Goal: Communication & Community: Answer question/provide support

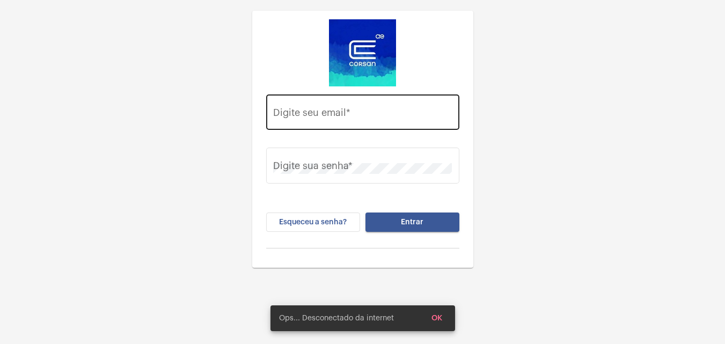
click at [393, 112] on input "Digite seu email *" at bounding box center [362, 114] width 179 height 11
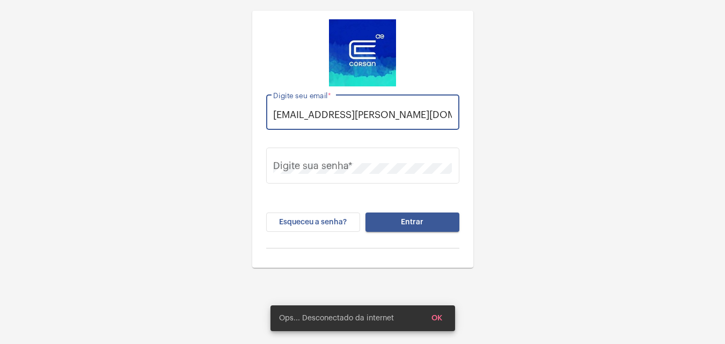
scroll to position [0, 4]
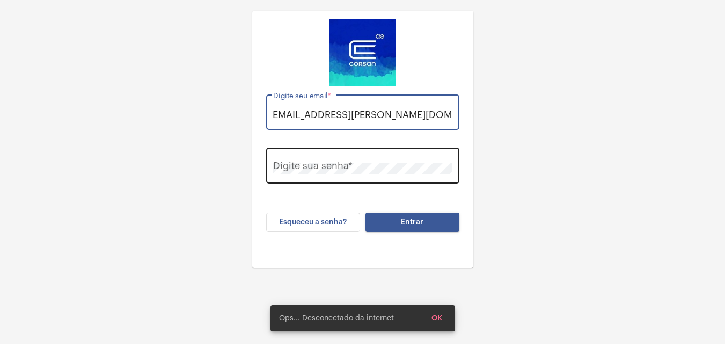
type input "[EMAIL_ADDRESS][PERSON_NAME][DOMAIN_NAME]"
click at [379, 155] on div "Digite sua senha *" at bounding box center [362, 164] width 179 height 38
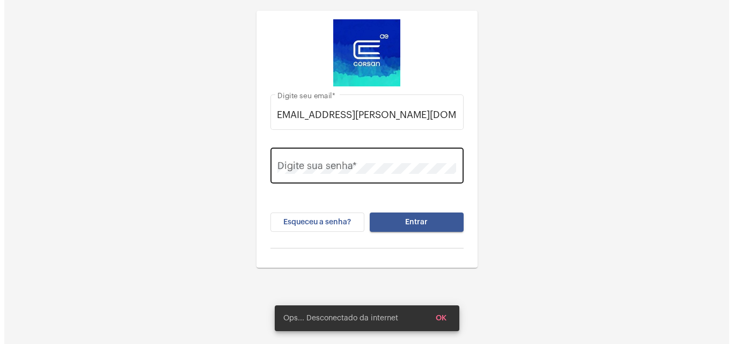
scroll to position [0, 0]
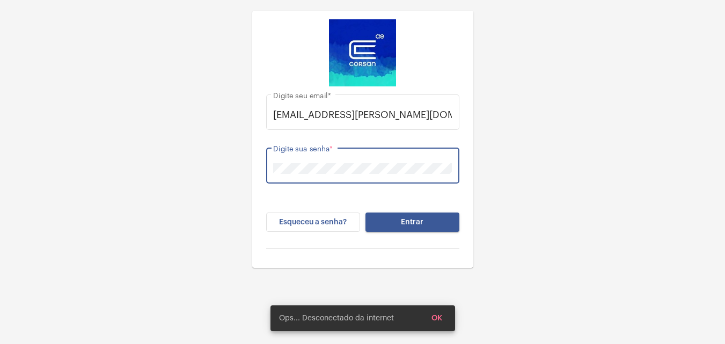
click at [365, 212] on button "Entrar" at bounding box center [412, 221] width 94 height 19
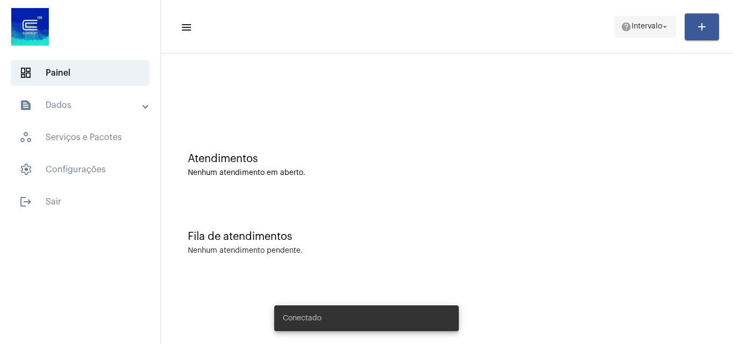
click at [661, 27] on mat-icon "arrow_drop_down" at bounding box center [665, 27] width 10 height 10
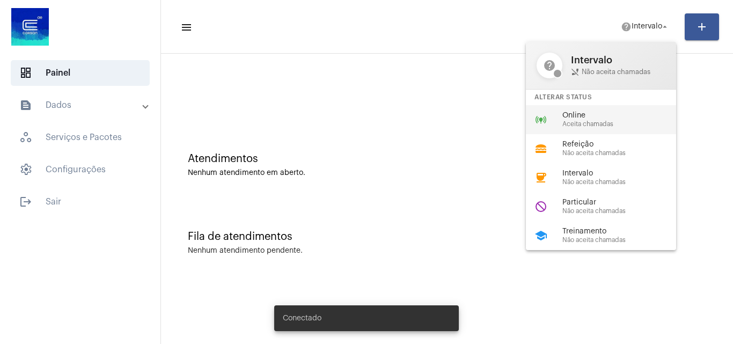
click at [605, 118] on span "Online" at bounding box center [623, 116] width 122 height 8
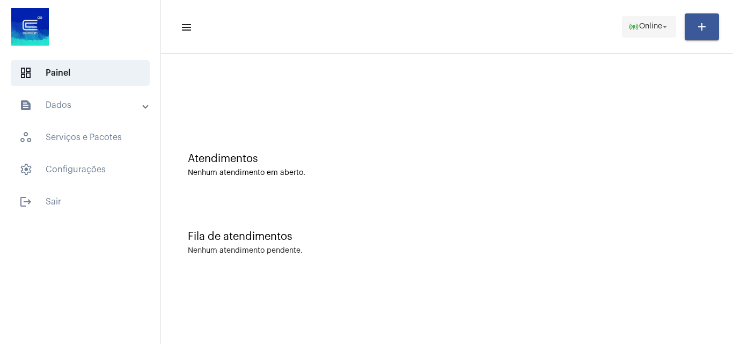
click at [657, 27] on span "Online" at bounding box center [650, 27] width 23 height 8
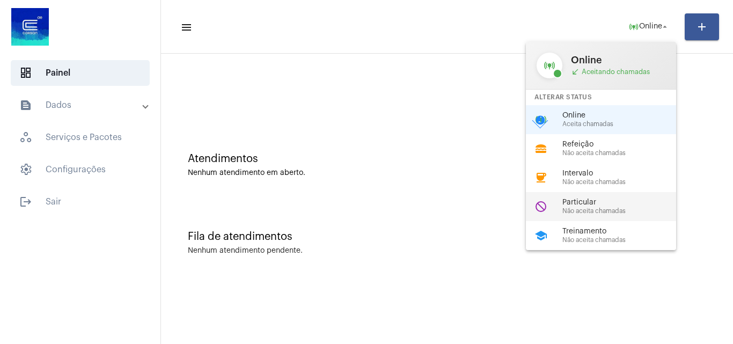
click at [592, 197] on div "do_not_disturb Particular Não aceita chamadas" at bounding box center [609, 206] width 167 height 29
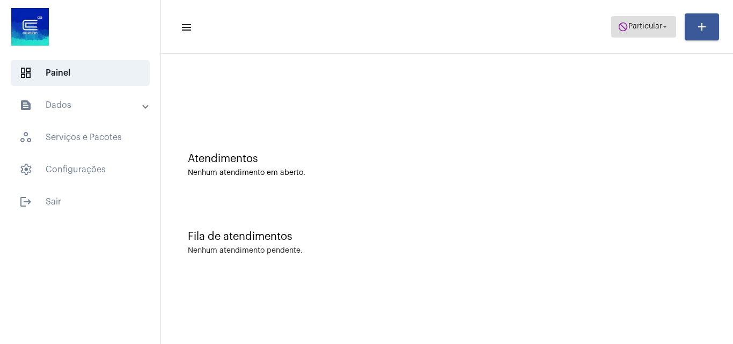
click at [639, 33] on span "do_not_disturb Particular arrow_drop_down" at bounding box center [644, 26] width 52 height 19
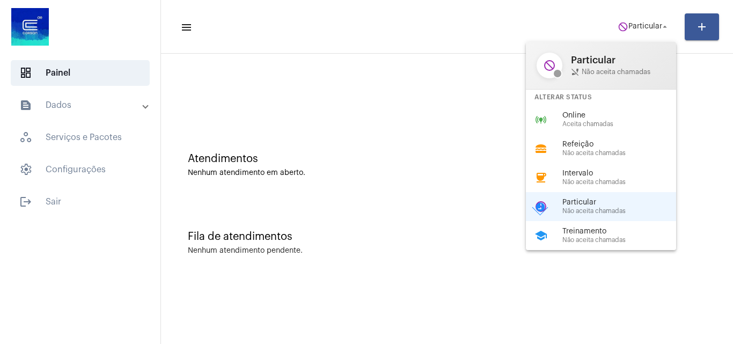
click at [611, 114] on span "Online" at bounding box center [623, 116] width 122 height 8
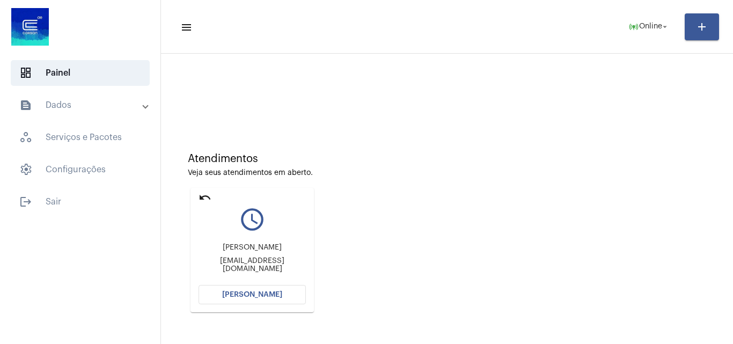
click at [97, 109] on mat-panel-title "text_snippet_outlined Dados" at bounding box center [81, 105] width 124 height 13
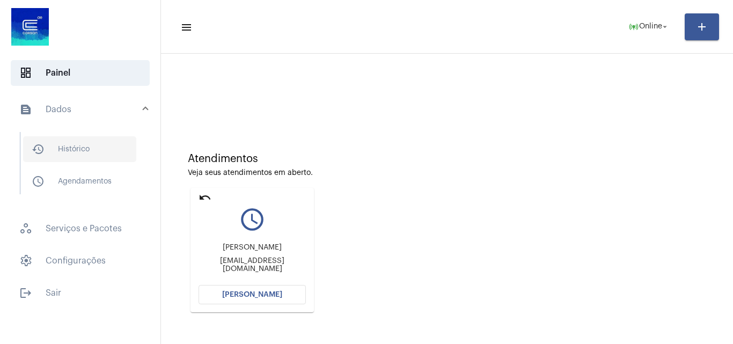
click at [85, 157] on span "history_outlined Histórico" at bounding box center [79, 149] width 113 height 26
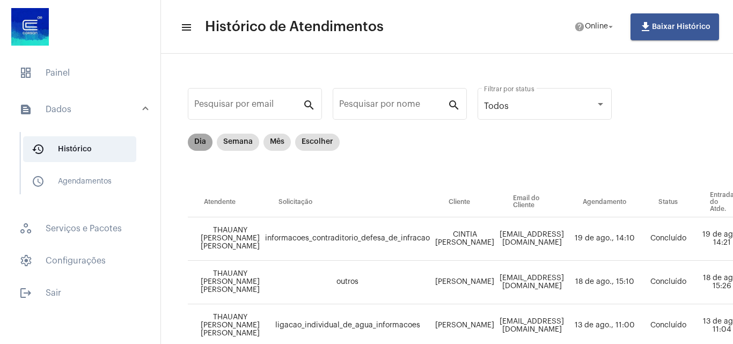
click at [196, 141] on mat-chip "Dia" at bounding box center [200, 142] width 25 height 17
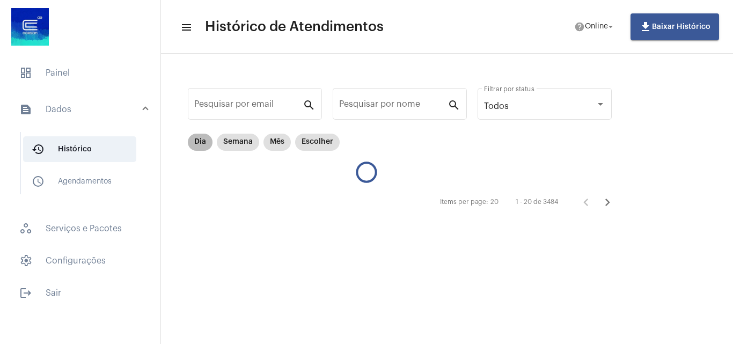
click at [203, 141] on mat-chip "Dia" at bounding box center [200, 142] width 25 height 17
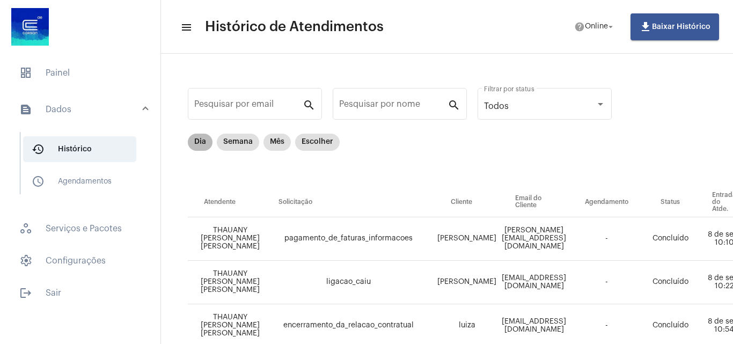
click at [200, 143] on mat-chip "Dia" at bounding box center [200, 142] width 25 height 17
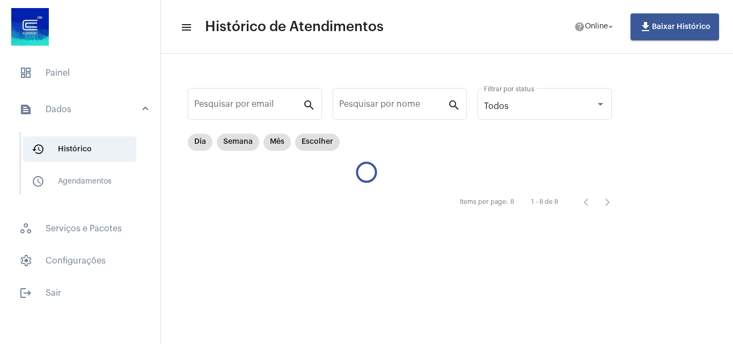
click at [83, 53] on div at bounding box center [80, 28] width 160 height 56
click at [96, 76] on span "dashboard Painel" at bounding box center [80, 73] width 139 height 26
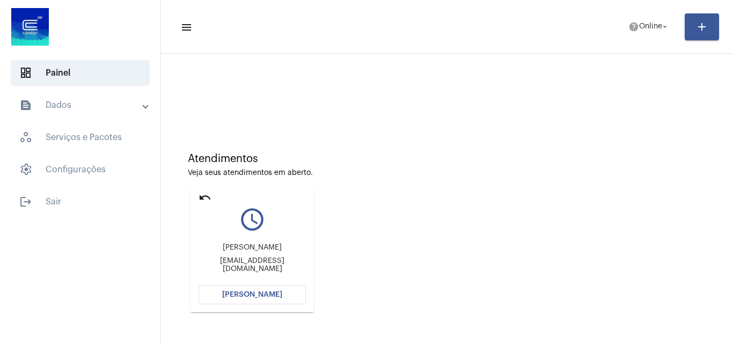
click at [268, 292] on span "[PERSON_NAME]" at bounding box center [252, 295] width 60 height 8
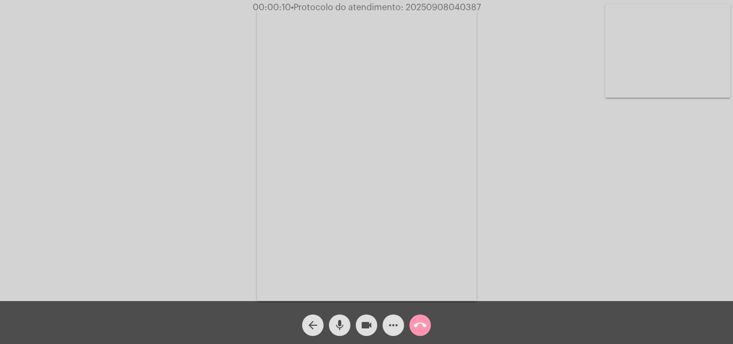
click at [459, 11] on span "• Protocolo do atendimento: 20250908040387" at bounding box center [386, 7] width 190 height 9
click at [459, 11] on span "• Protocolo do atendimento: 20250908040387" at bounding box center [384, 7] width 190 height 9
copy span "20250908040387"
click at [621, 223] on div "Acessando Câmera e Microfone..." at bounding box center [366, 153] width 731 height 301
click at [457, 2] on div "Acessando Câmera e Microfone..." at bounding box center [366, 150] width 733 height 301
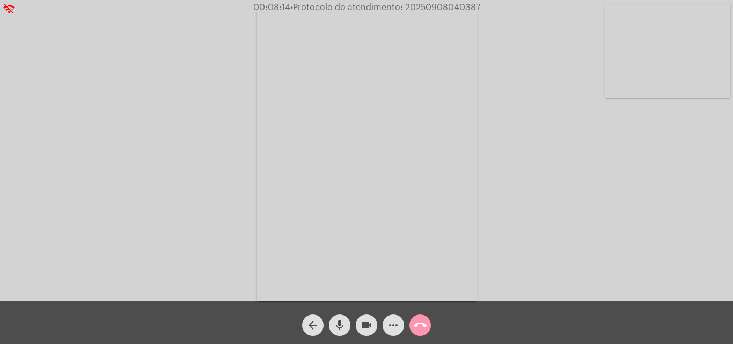
drag, startPoint x: 457, startPoint y: 2, endPoint x: 457, endPoint y: 8, distance: 6.4
click at [457, 4] on app-call "wifi_off 00:08:14 • Protocolo do atendimento: 20250908040387 Acessando Câmera e…" at bounding box center [366, 172] width 733 height 344
click at [347, 325] on button "mic" at bounding box center [339, 324] width 21 height 21
click at [376, 325] on button "videocam" at bounding box center [366, 324] width 21 height 21
click at [343, 332] on div "Internet estabilizada" at bounding box center [366, 318] width 210 height 52
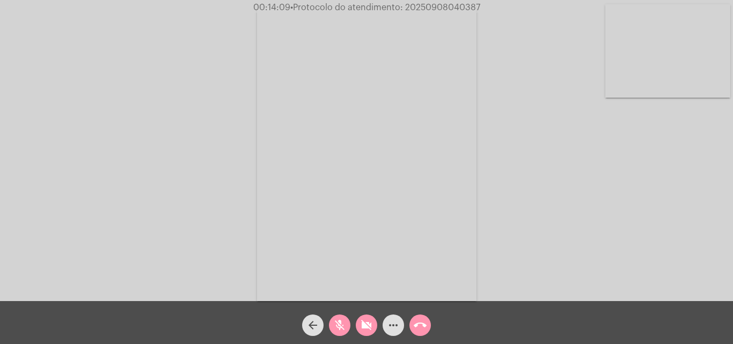
click at [339, 331] on mat-icon "mic_off" at bounding box center [339, 325] width 13 height 13
click at [359, 328] on button "videocam_off" at bounding box center [366, 324] width 21 height 21
click at [462, 5] on span "• Protocolo do atendimento: 20250908040387" at bounding box center [385, 7] width 190 height 9
copy span "20250908040387"
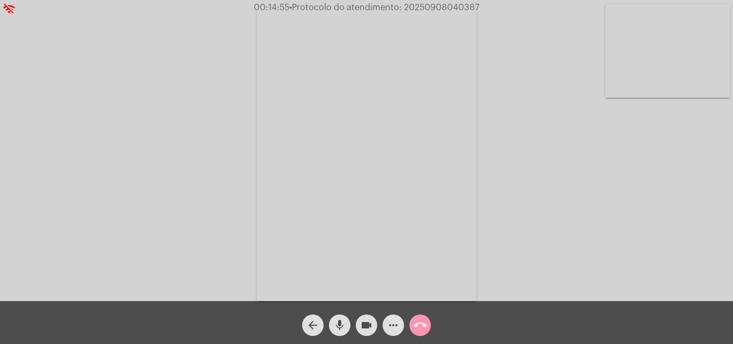
click at [393, 327] on mat-icon "more_horiz" at bounding box center [393, 325] width 13 height 13
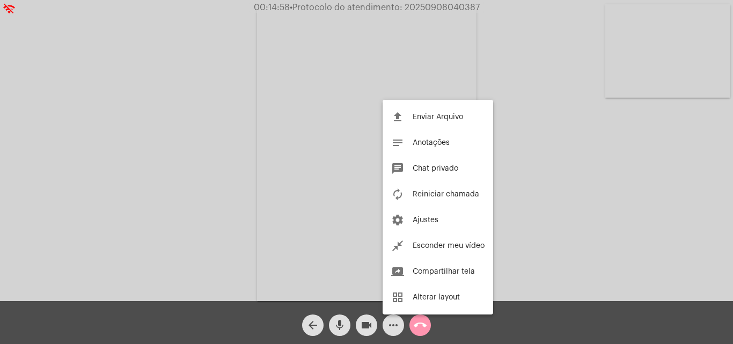
click at [612, 216] on div at bounding box center [366, 172] width 733 height 344
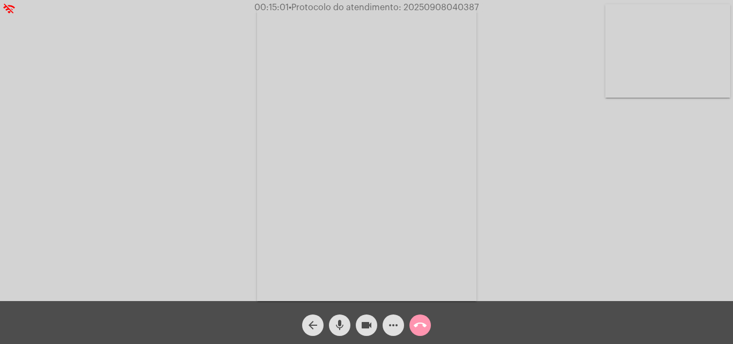
click at [422, 321] on mat-icon "call_end" at bounding box center [420, 325] width 13 height 13
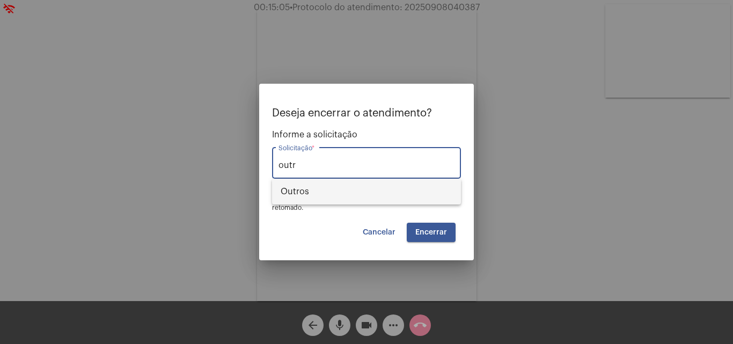
click at [321, 195] on span "Outros" at bounding box center [367, 192] width 172 height 26
type input "Outros"
click at [439, 234] on span "Encerrar" at bounding box center [431, 233] width 32 height 8
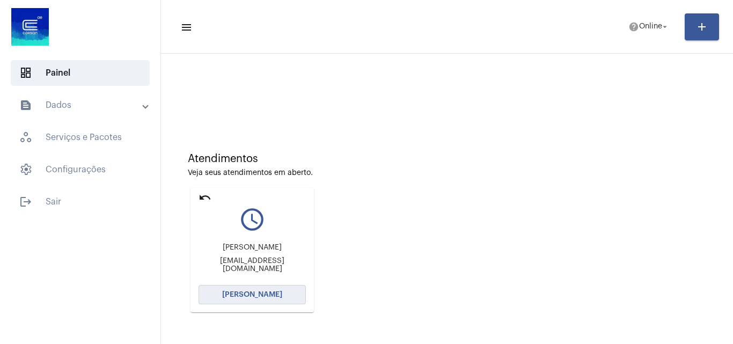
click at [259, 291] on span "[PERSON_NAME]" at bounding box center [252, 295] width 60 height 8
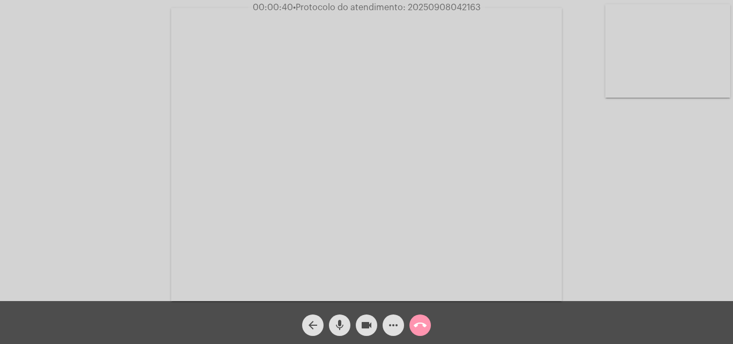
click at [338, 331] on mat-icon "mic" at bounding box center [339, 325] width 13 height 13
click at [362, 325] on mat-icon "videocam" at bounding box center [366, 325] width 13 height 13
click at [362, 325] on mat-icon "videocam_off" at bounding box center [366, 325] width 13 height 13
click at [342, 325] on mat-icon "mic_off" at bounding box center [339, 325] width 13 height 13
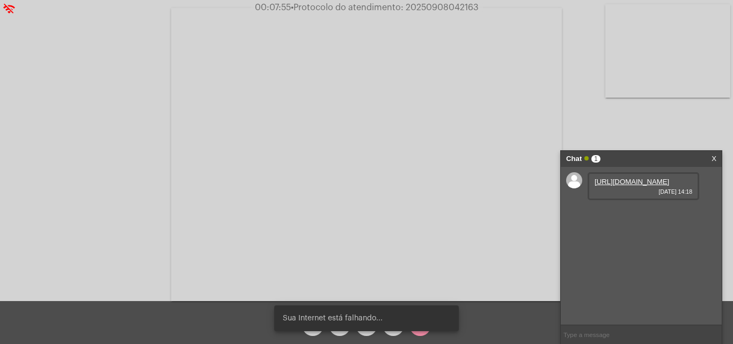
click at [625, 186] on link "[URL][DOMAIN_NAME]" at bounding box center [632, 182] width 75 height 8
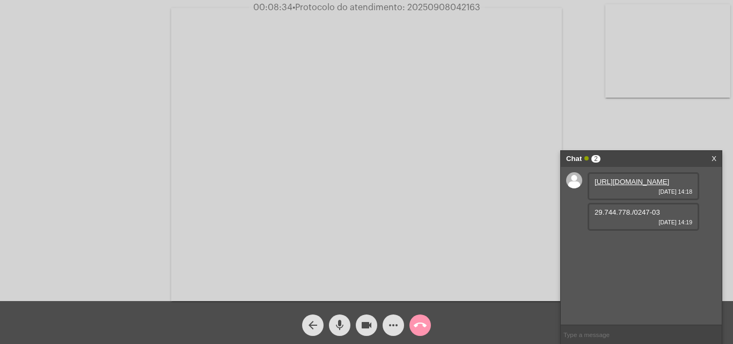
drag, startPoint x: 665, startPoint y: 238, endPoint x: 593, endPoint y: 239, distance: 71.9
click at [593, 231] on div "29.744.778./0247-03 [DATE] 14:19" at bounding box center [644, 217] width 112 height 28
drag, startPoint x: 588, startPoint y: 268, endPoint x: 690, endPoint y: 264, distance: 102.0
click at [690, 264] on div "consumo@rs.univer [PERSON_NAME][DOMAIN_NAME] [DATE] 14:22" at bounding box center [644, 251] width 112 height 36
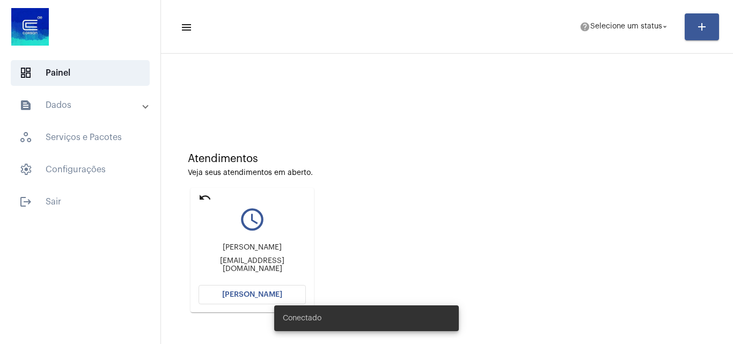
click at [205, 193] on mat-icon "undo" at bounding box center [205, 197] width 13 height 13
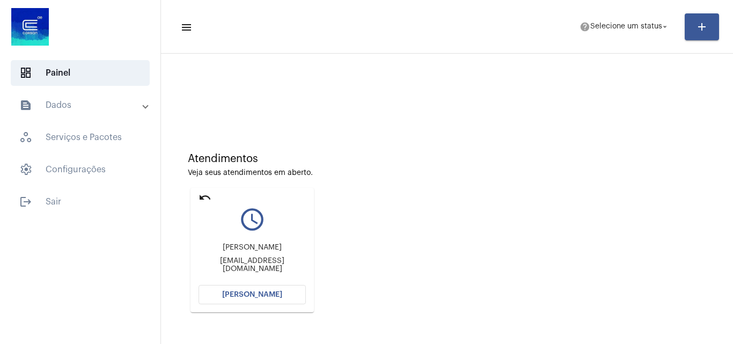
click at [269, 296] on span "[PERSON_NAME]" at bounding box center [252, 295] width 60 height 8
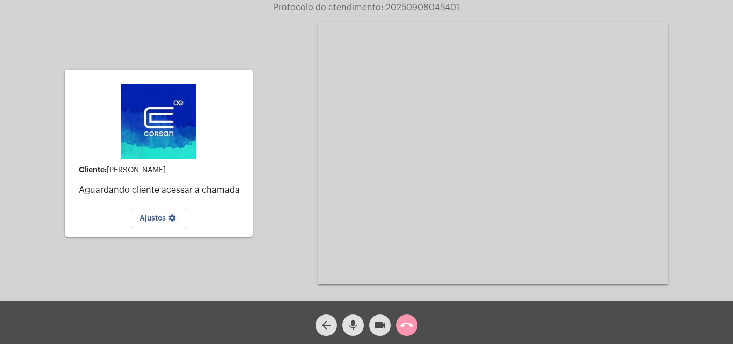
click at [406, 322] on mat-icon "call_end" at bounding box center [406, 325] width 13 height 13
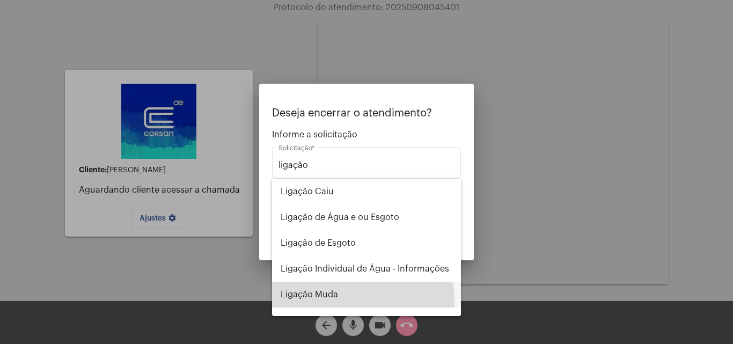
click at [333, 302] on span "Ligação Muda" at bounding box center [367, 295] width 172 height 26
type input "Ligação Muda"
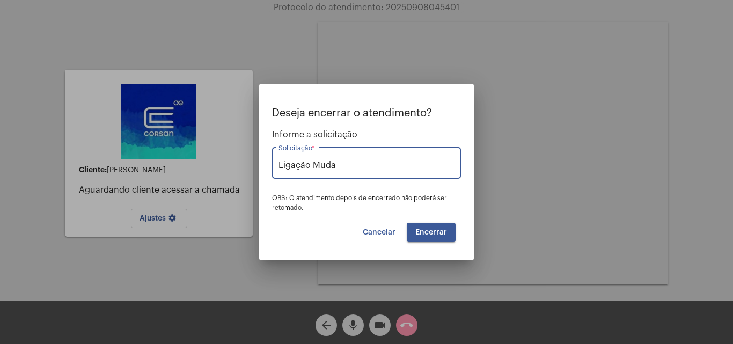
click at [417, 239] on button "Encerrar" at bounding box center [431, 232] width 49 height 19
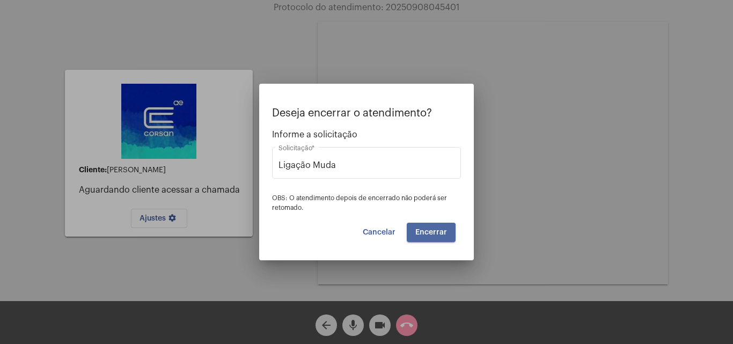
click at [422, 236] on button "Encerrar" at bounding box center [431, 232] width 49 height 19
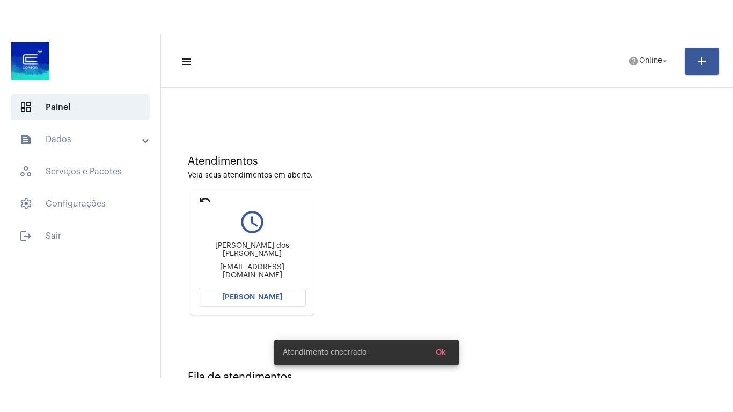
scroll to position [76, 0]
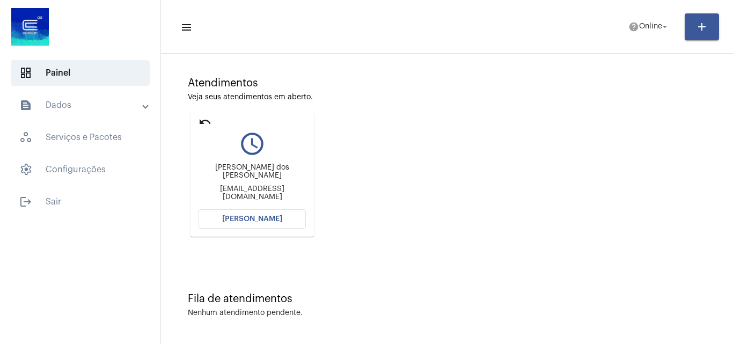
click at [222, 215] on button "[PERSON_NAME]" at bounding box center [252, 218] width 107 height 19
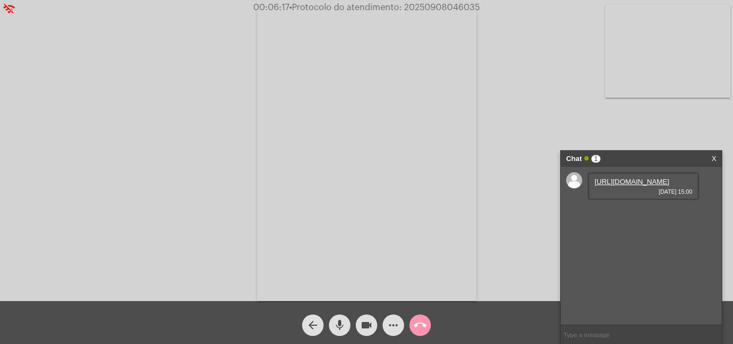
click at [637, 186] on link "https://neft-transfer-bucket.s3.amazonaws.com/temp-320fff85-8ec2-71c6-54b9-bd00…" at bounding box center [632, 182] width 75 height 8
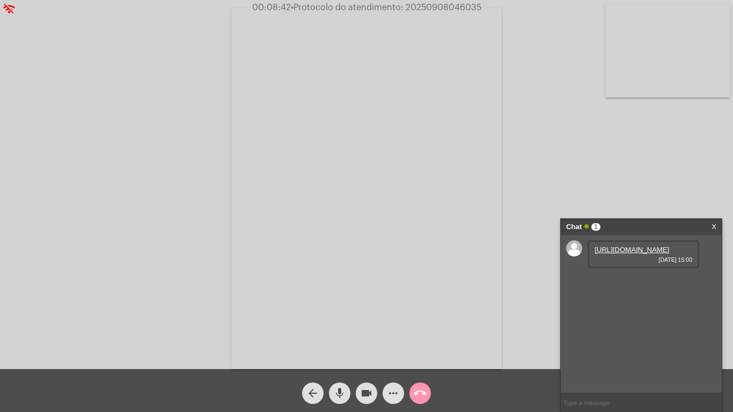
click at [423, 85] on video at bounding box center [366, 188] width 270 height 361
click at [242, 141] on video at bounding box center [173, 187] width 270 height 361
click at [429, 223] on video at bounding box center [366, 188] width 270 height 361
click at [504, 343] on div "arrow_back mic videocam more_horiz call_end" at bounding box center [366, 390] width 733 height 43
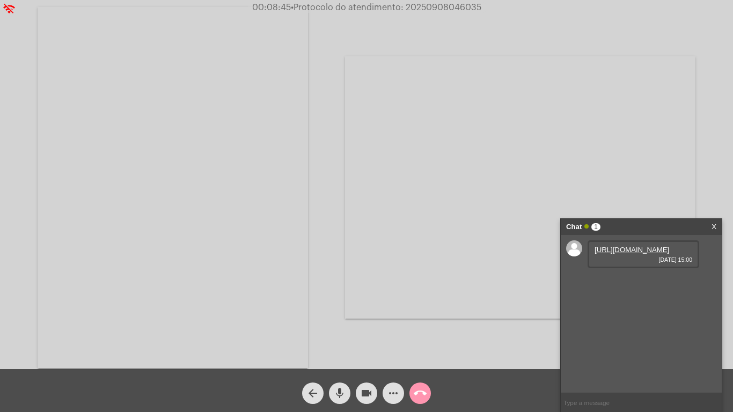
click at [504, 343] on div "arrow_back mic videocam more_horiz call_end" at bounding box center [366, 390] width 733 height 43
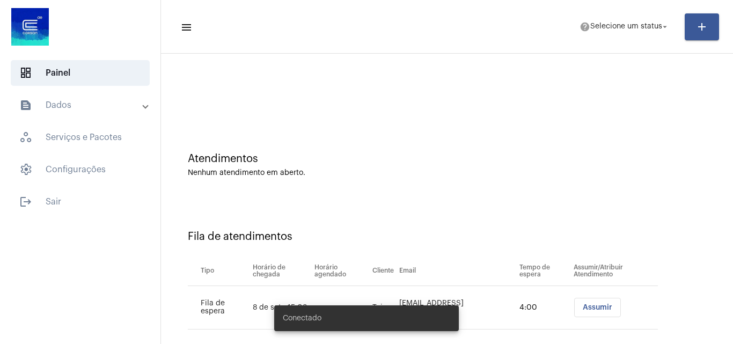
scroll to position [14, 0]
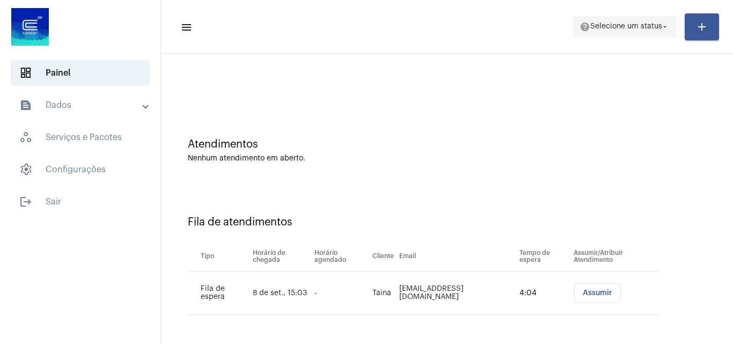
click at [598, 24] on span "Selecione um status" at bounding box center [626, 27] width 72 height 8
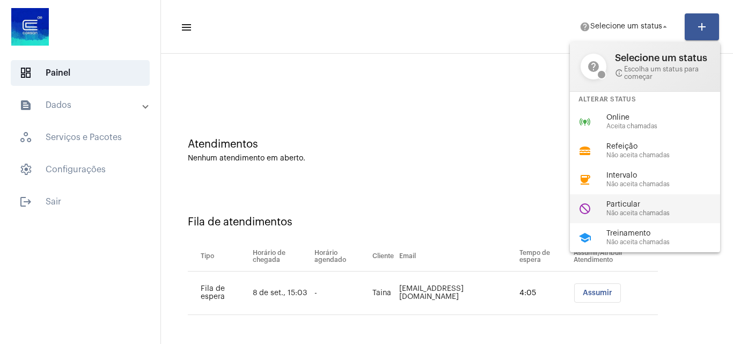
click at [633, 219] on div "do_not_disturb Particular Não aceita chamadas" at bounding box center [653, 208] width 167 height 29
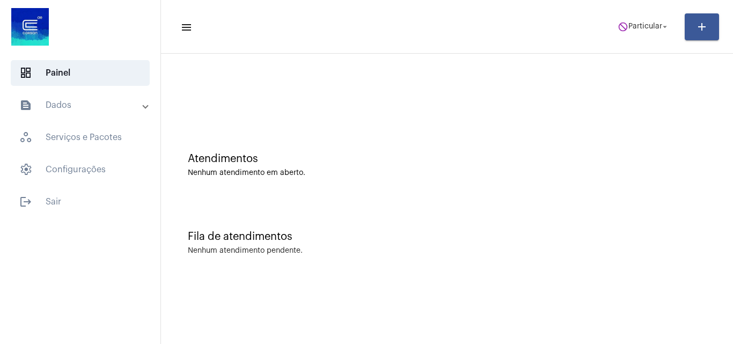
scroll to position [0, 0]
click at [637, 18] on span "do_not_disturb Particular arrow_drop_down" at bounding box center [644, 26] width 52 height 19
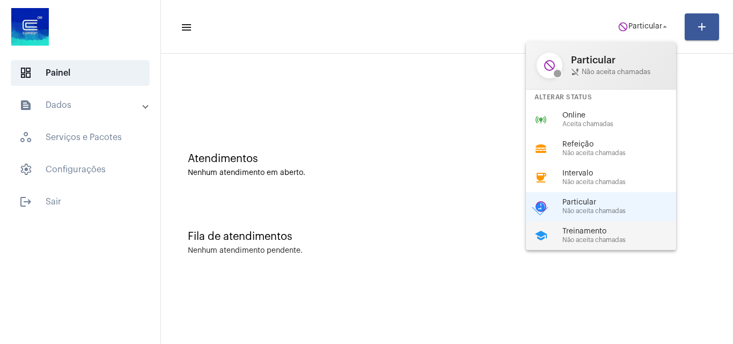
click at [590, 227] on span "Treinamento" at bounding box center [623, 231] width 122 height 8
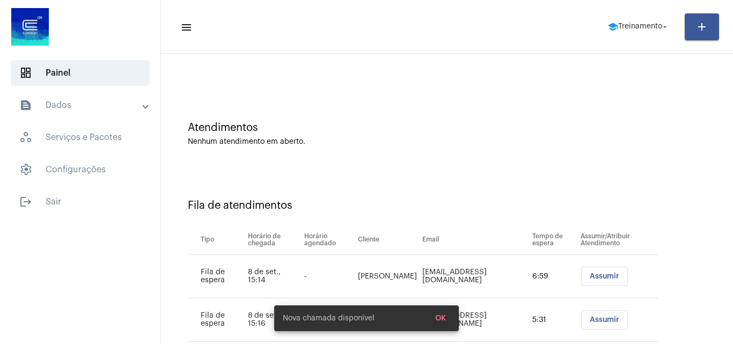
scroll to position [58, 0]
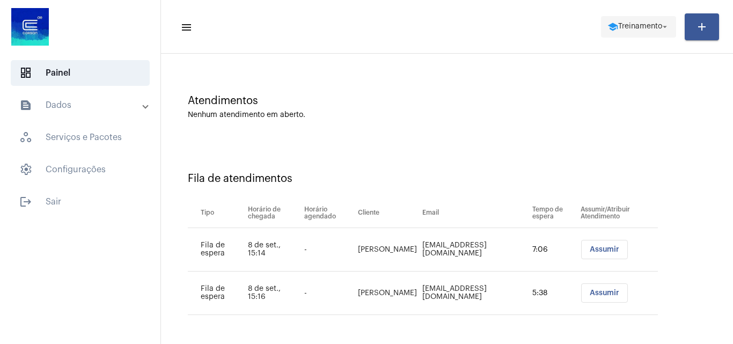
click at [621, 26] on span "Treinamento" at bounding box center [640, 27] width 44 height 8
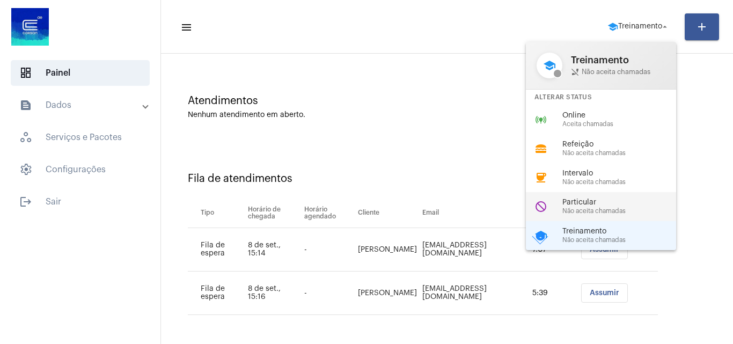
click at [593, 214] on span "Não aceita chamadas" at bounding box center [623, 211] width 122 height 7
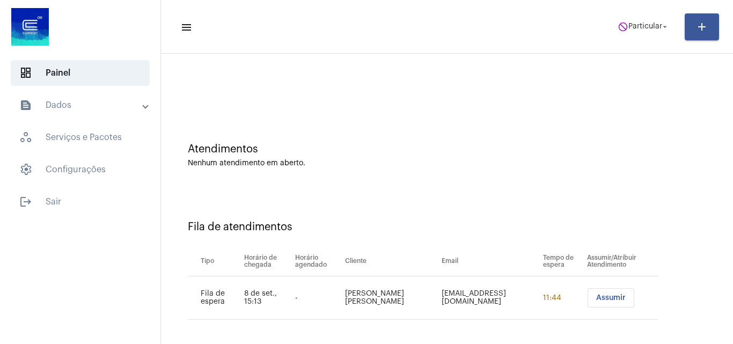
scroll to position [14, 0]
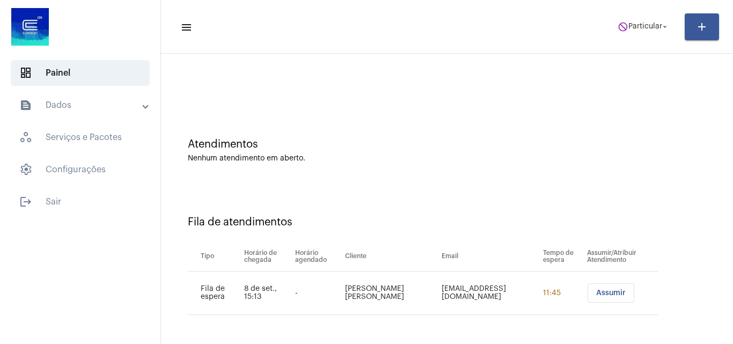
click at [608, 289] on span "Assumir" at bounding box center [611, 293] width 30 height 8
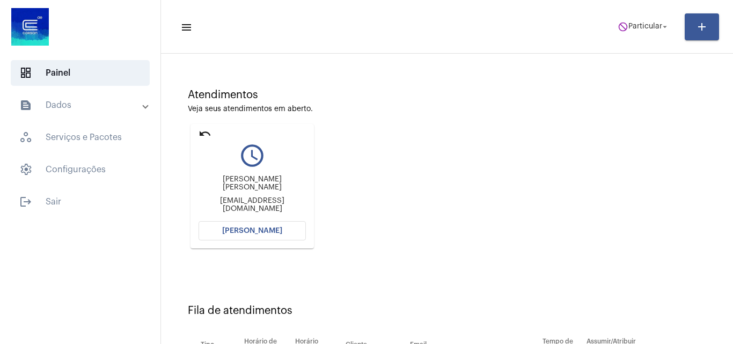
scroll to position [152, 0]
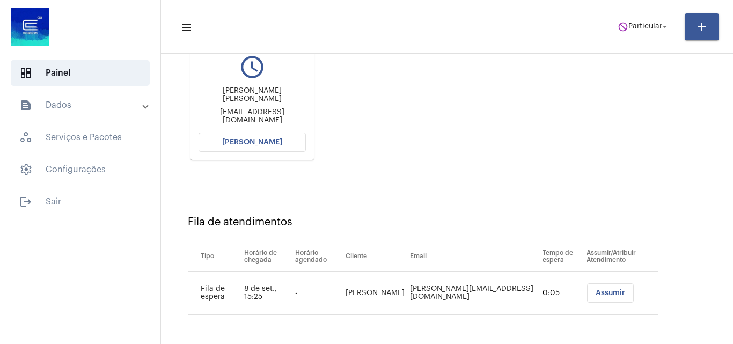
click at [249, 134] on button "[PERSON_NAME]" at bounding box center [252, 142] width 107 height 19
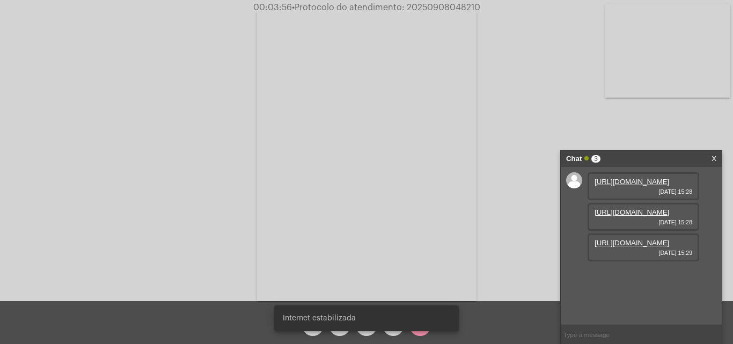
scroll to position [9, 0]
click at [654, 184] on link "[URL][DOMAIN_NAME]" at bounding box center [632, 182] width 75 height 8
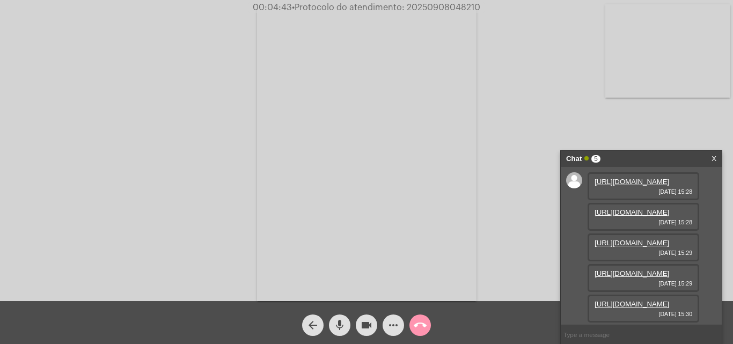
scroll to position [0, 0]
click at [645, 216] on link "https://neft-transfer-bucket.s3.amazonaws.com/temp-896b2031-7294-c597-374a-c827…" at bounding box center [632, 212] width 75 height 8
click at [636, 247] on link "https://neft-transfer-bucket.s3.amazonaws.com/temp-7979f150-81a1-7bc4-0c66-0985…" at bounding box center [632, 243] width 75 height 8
click at [638, 269] on link "https://neft-transfer-bucket.s3.amazonaws.com/temp-3855a9ee-26e7-6028-ca54-7707…" at bounding box center [632, 273] width 75 height 8
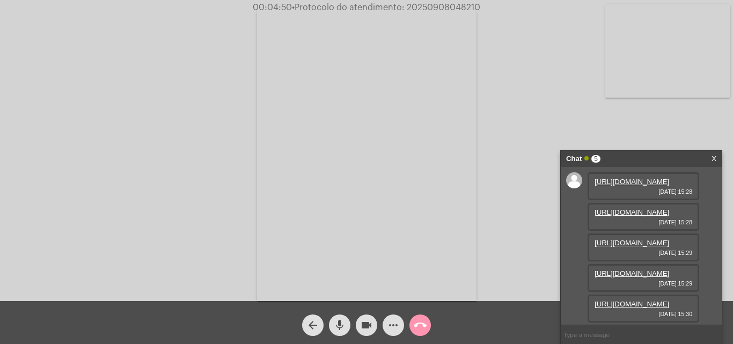
click at [648, 300] on link "https://neft-transfer-bucket.s3.amazonaws.com/temp-6381656e-ba49-1b05-dcac-f5a1…" at bounding box center [632, 304] width 75 height 8
click at [445, 1] on div "Acessando Câmera e Microfone..." at bounding box center [366, 150] width 733 height 301
click at [444, 7] on span "• Protocolo do atendimento: 20250908048210" at bounding box center [386, 7] width 188 height 9
copy span "20250908048210"
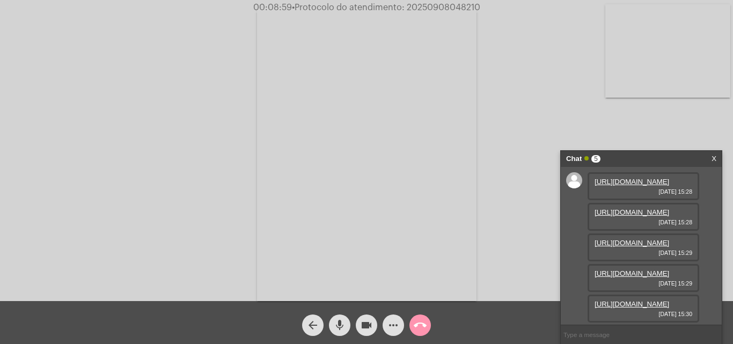
click at [643, 329] on input "text" at bounding box center [641, 334] width 161 height 19
paste input "20250908048210"
type input "20250908048210"
click at [419, 329] on mat-icon "call_end" at bounding box center [420, 325] width 13 height 13
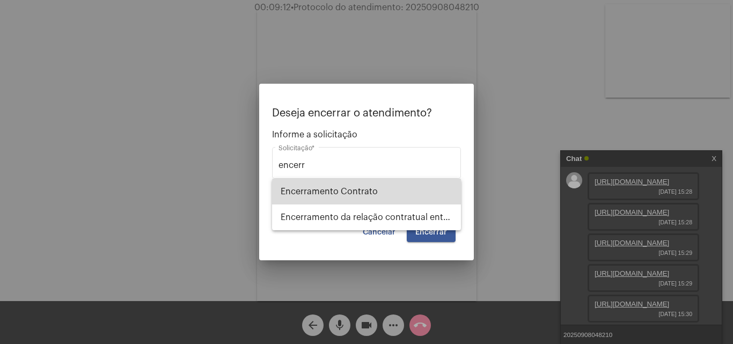
click at [395, 193] on span "Encerramento Contrato" at bounding box center [367, 192] width 172 height 26
type input "Encerramento Contrato"
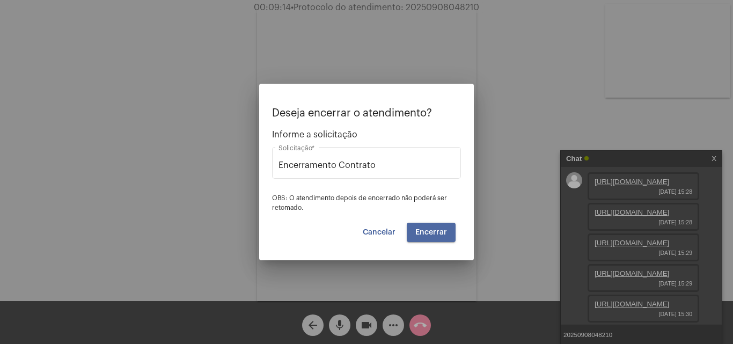
click at [441, 229] on span "Encerrar" at bounding box center [431, 233] width 32 height 8
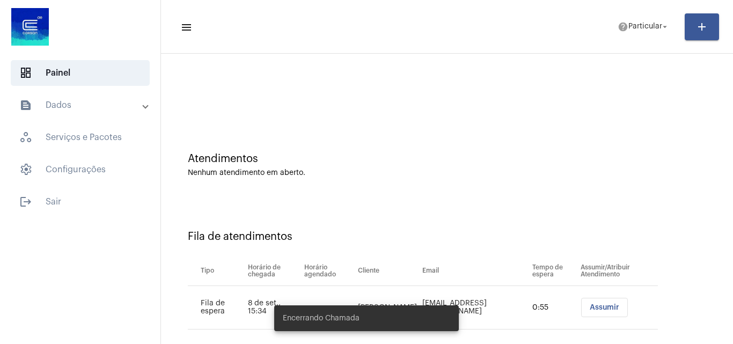
click at [331, 85] on div at bounding box center [446, 90] width 561 height 62
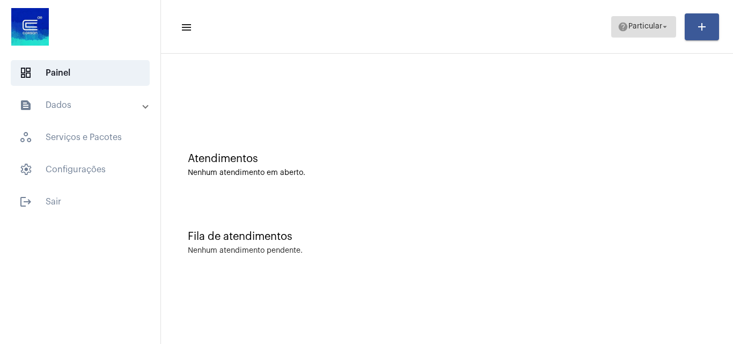
click at [632, 30] on span "Particular" at bounding box center [645, 27] width 34 height 8
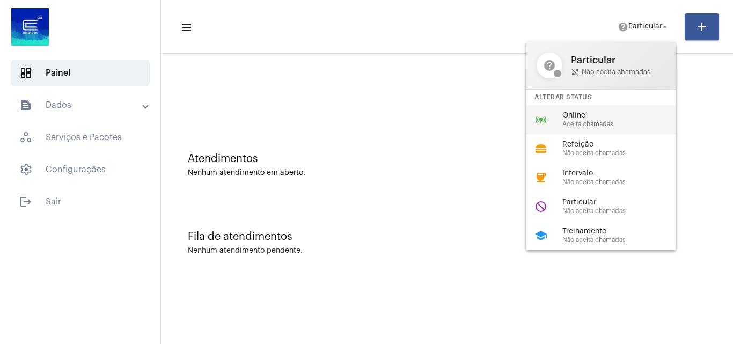
click at [571, 119] on span "Online" at bounding box center [623, 116] width 122 height 8
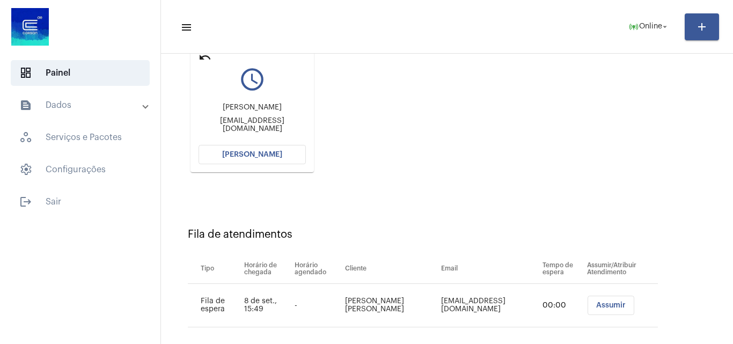
scroll to position [152, 0]
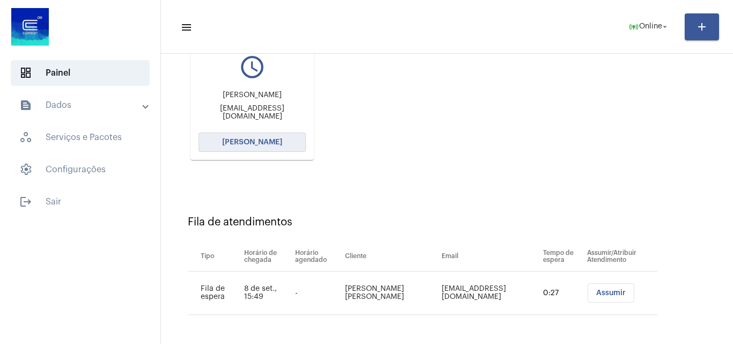
click at [251, 146] on button "[PERSON_NAME]" at bounding box center [252, 142] width 107 height 19
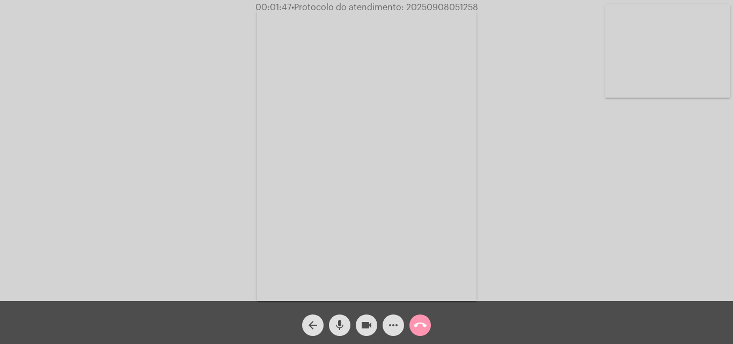
click at [447, 8] on span "• Protocolo do atendimento: 20250908051258" at bounding box center [384, 7] width 187 height 9
copy span "20250908051258"
click at [237, 121] on div "Acessando Câmera e Microfone..." at bounding box center [366, 153] width 731 height 301
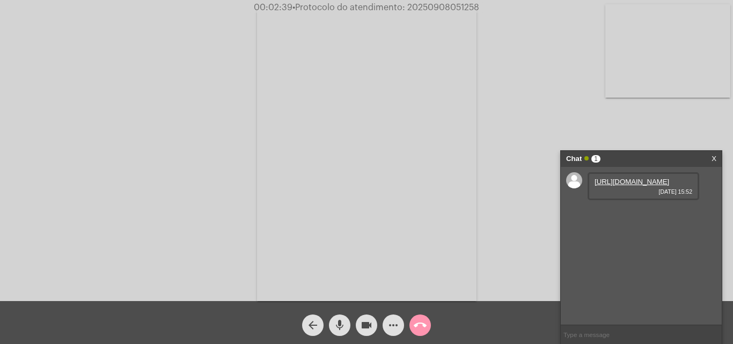
click at [634, 186] on link "https://neft-transfer-bucket.s3.amazonaws.com/temp-22688344-01c6-147c-c751-fe45…" at bounding box center [632, 182] width 75 height 8
click at [449, 8] on span "• Protocolo do atendimento: 20250908051258" at bounding box center [385, 7] width 187 height 9
copy span "20250908051258"
click at [419, 325] on mat-icon "call_end" at bounding box center [420, 325] width 13 height 13
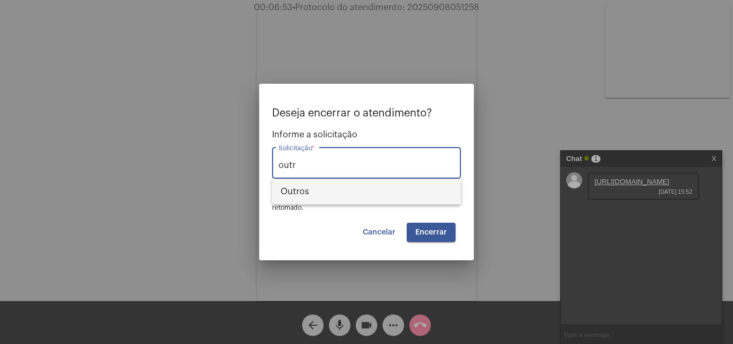
click at [358, 187] on span "Outros" at bounding box center [367, 192] width 172 height 26
type input "Outros"
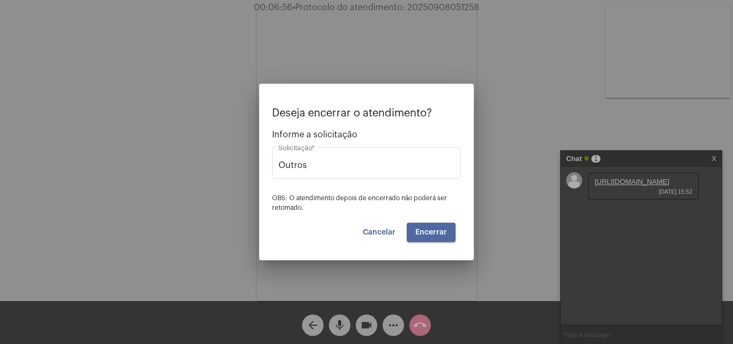
click at [446, 233] on span "Encerrar" at bounding box center [431, 233] width 32 height 8
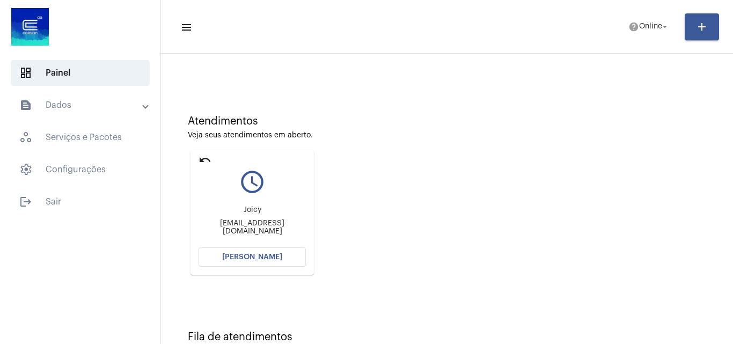
scroll to position [76, 0]
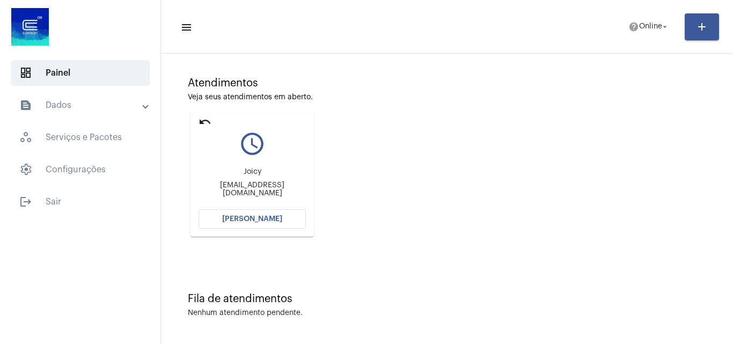
click at [304, 216] on button "[PERSON_NAME]" at bounding box center [252, 218] width 107 height 19
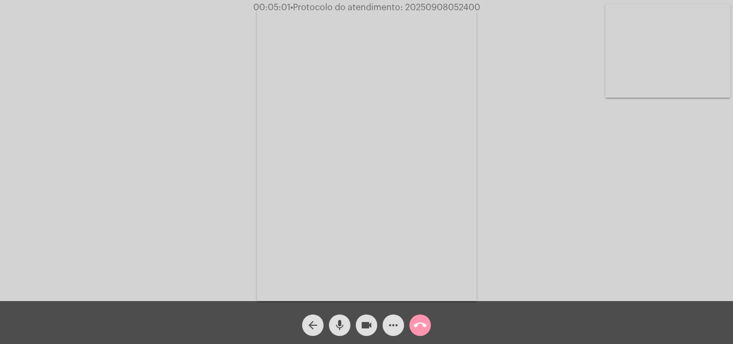
click at [439, 6] on span "• Protocolo do atendimento: 20250908052400" at bounding box center [385, 7] width 190 height 9
copy span "20250908052400"
click at [419, 329] on mat-icon "call_end" at bounding box center [420, 325] width 13 height 13
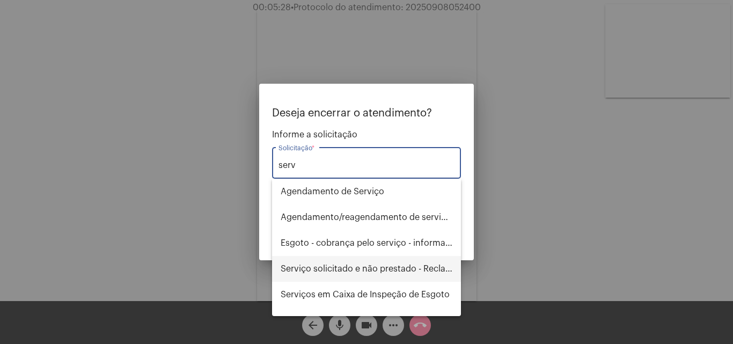
click at [386, 269] on span "Serviço solicitado e não prestado - Reclamação" at bounding box center [367, 269] width 172 height 26
type input "Serviço solicitado e não prestado - Reclamação"
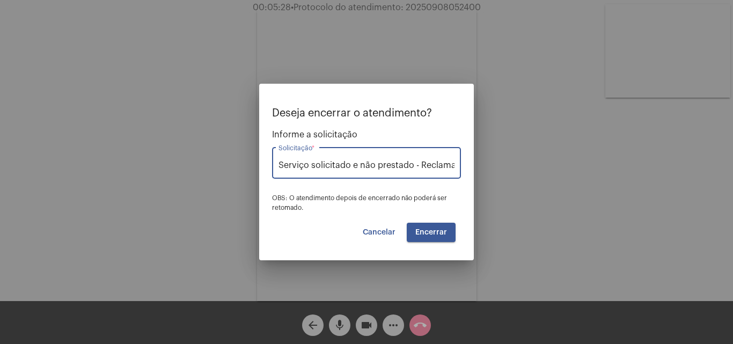
scroll to position [0, 14]
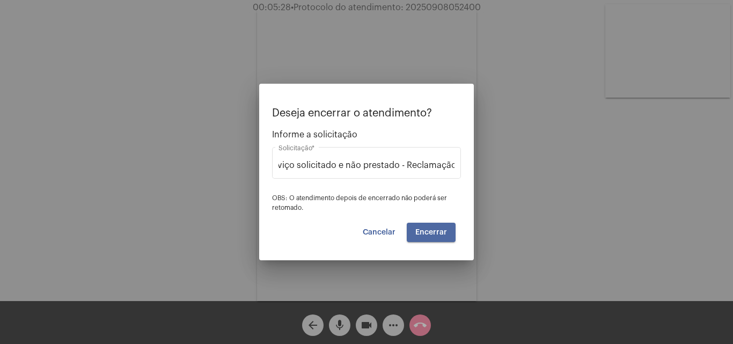
click at [438, 231] on span "Encerrar" at bounding box center [431, 233] width 32 height 8
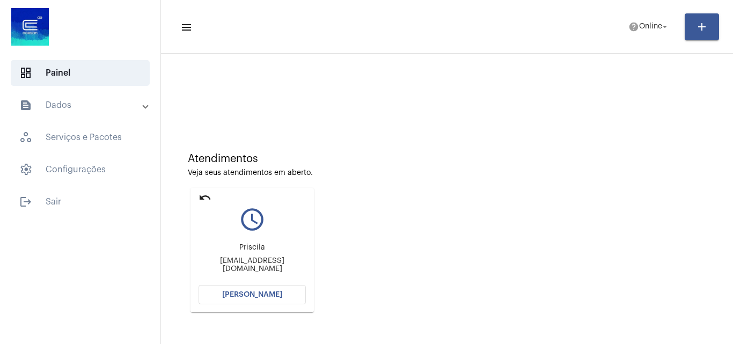
click at [104, 100] on mat-panel-title "text_snippet_outlined Dados" at bounding box center [81, 105] width 124 height 13
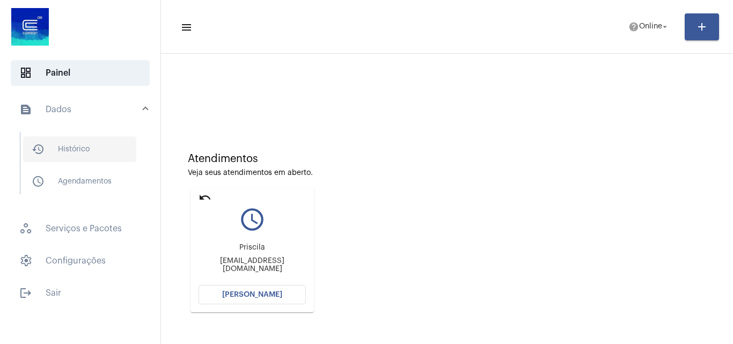
click at [94, 159] on span "history_outlined Histórico" at bounding box center [79, 149] width 113 height 26
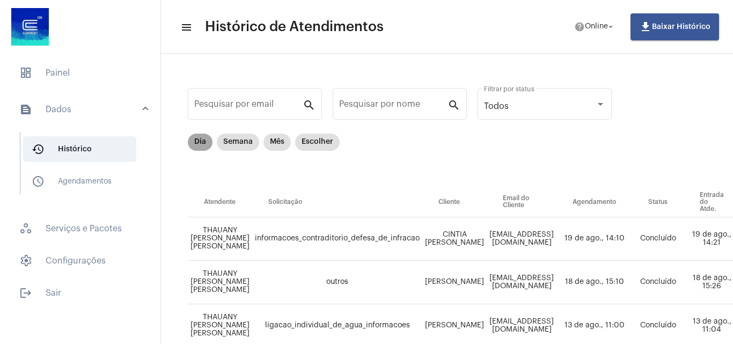
click at [207, 138] on mat-chip "Dia" at bounding box center [200, 142] width 25 height 17
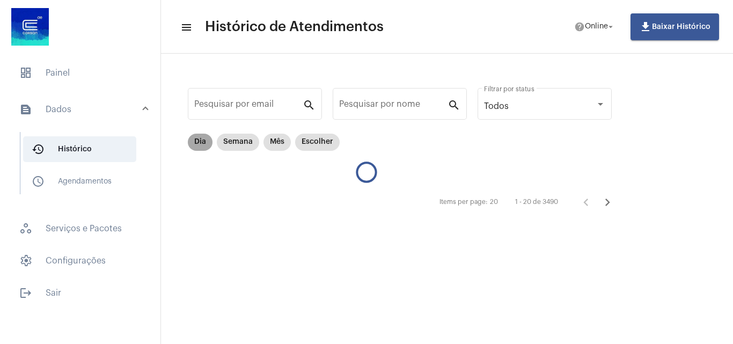
click at [207, 138] on mat-chip "Dia" at bounding box center [200, 142] width 25 height 17
click at [197, 144] on mat-chip "Dia" at bounding box center [200, 142] width 25 height 17
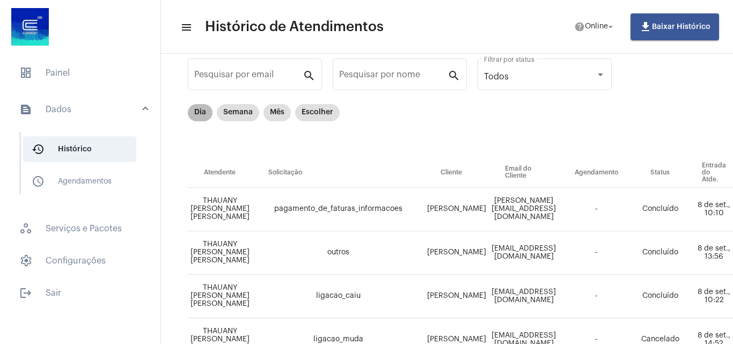
scroll to position [54, 0]
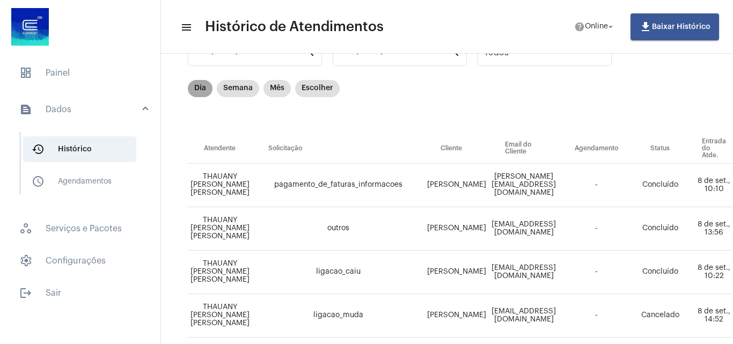
click at [197, 89] on mat-chip "Dia" at bounding box center [200, 88] width 25 height 17
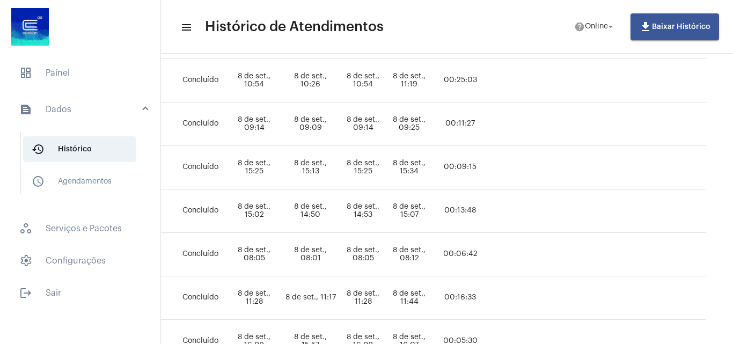
scroll to position [376, 0]
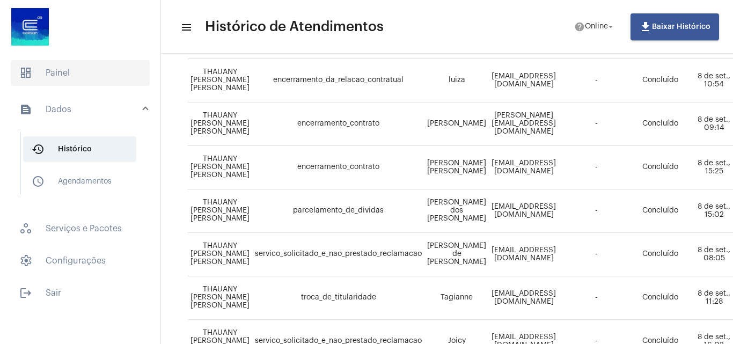
click at [62, 73] on span "dashboard Painel" at bounding box center [80, 73] width 139 height 26
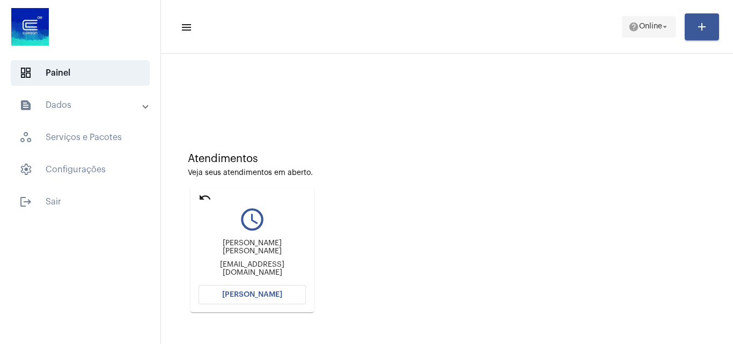
click at [639, 21] on span "help Online arrow_drop_down" at bounding box center [648, 26] width 41 height 19
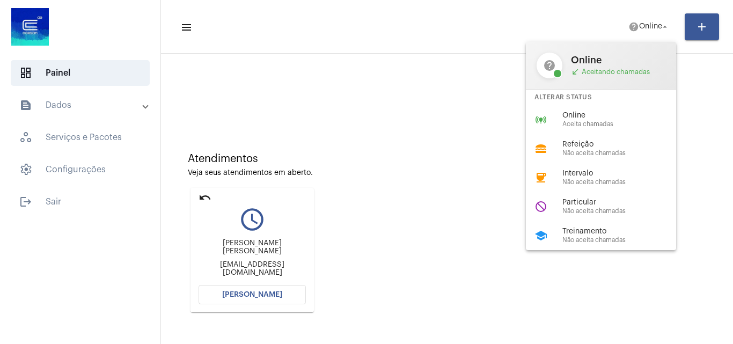
drag, startPoint x: 208, startPoint y: 197, endPoint x: 253, endPoint y: 198, distance: 45.1
click at [208, 197] on div at bounding box center [366, 172] width 733 height 344
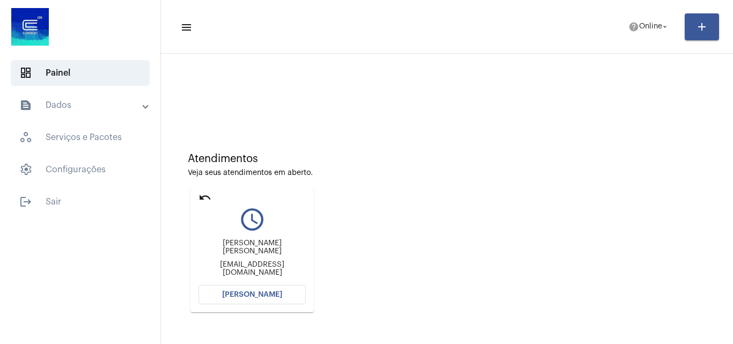
click at [202, 196] on mat-icon "undo" at bounding box center [205, 197] width 13 height 13
click at [644, 26] on span "Online" at bounding box center [650, 27] width 23 height 8
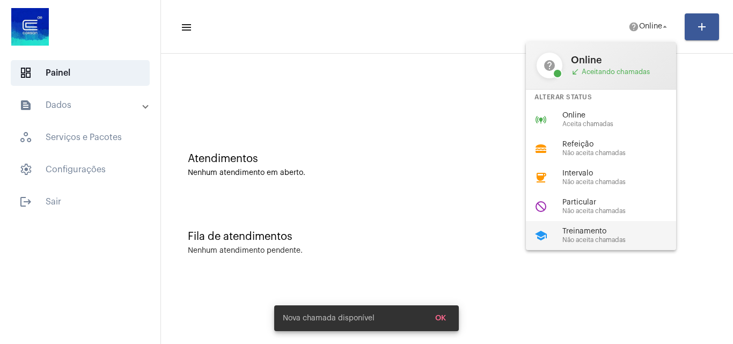
click at [595, 224] on div "school Treinamento Não aceita chamadas" at bounding box center [609, 235] width 167 height 29
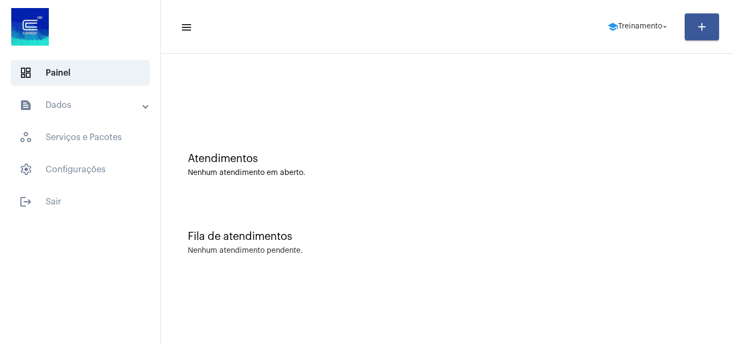
click at [447, 319] on mat-sidenav-content "menu school Treinamento arrow_drop_down add Atendimentos Nenhum atendimento em …" at bounding box center [447, 172] width 572 height 344
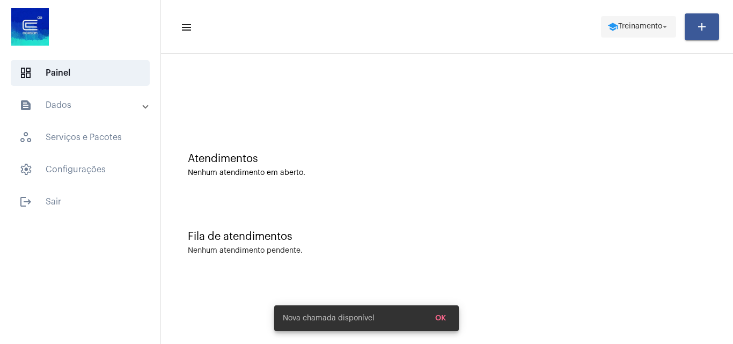
click at [618, 27] on span "Treinamento" at bounding box center [640, 27] width 44 height 8
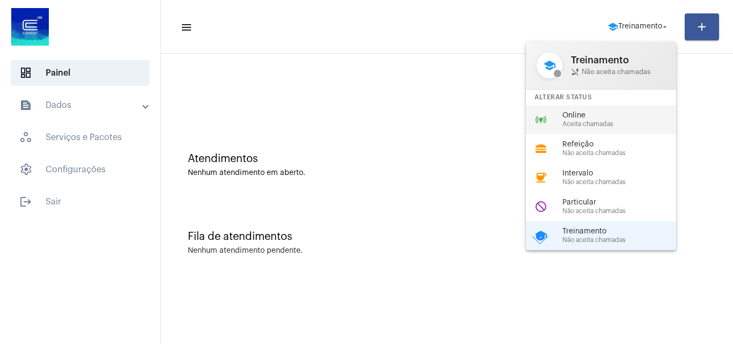
click at [576, 121] on span "Aceita chamadas" at bounding box center [623, 124] width 122 height 7
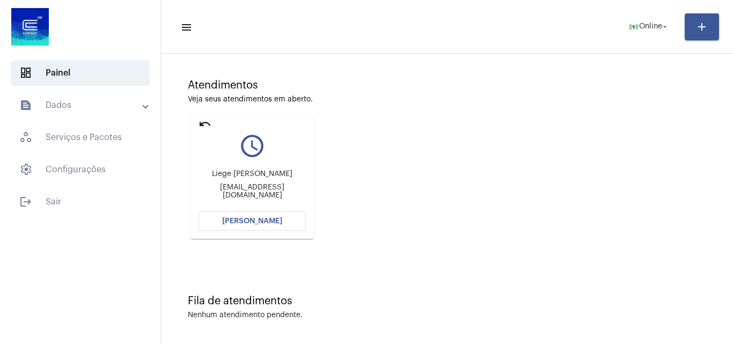
scroll to position [76, 0]
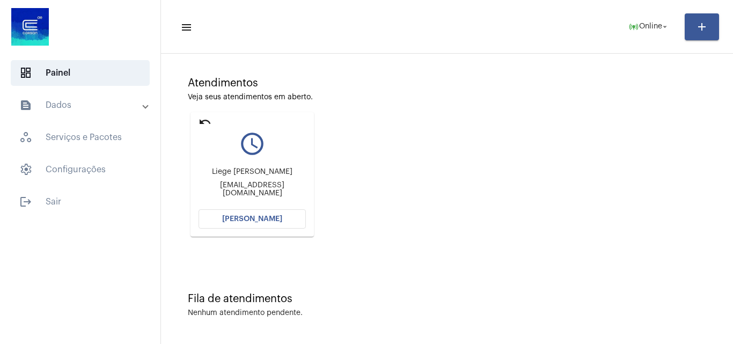
click at [201, 118] on mat-icon "undo" at bounding box center [205, 121] width 13 height 13
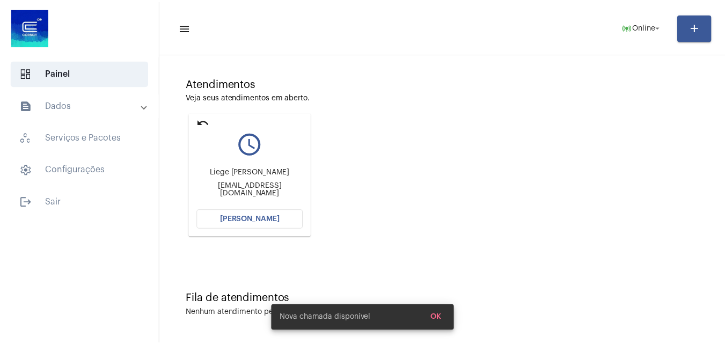
scroll to position [0, 0]
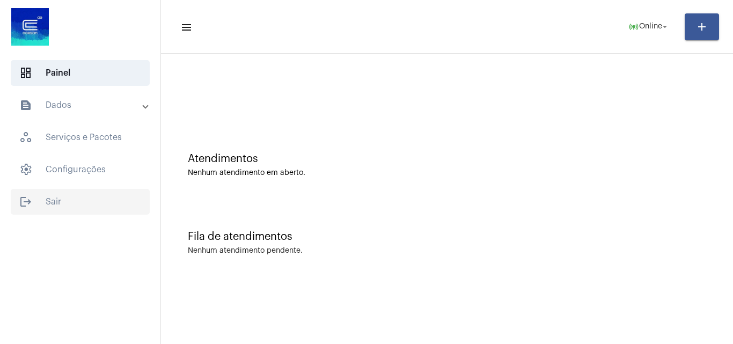
click at [65, 202] on span "logout Sair" at bounding box center [80, 202] width 139 height 26
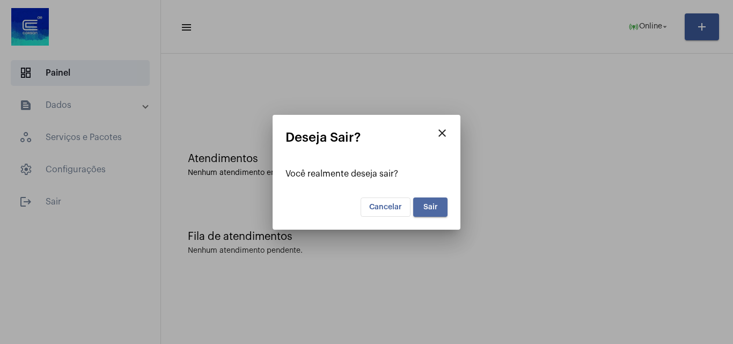
click at [427, 203] on span "Sair" at bounding box center [430, 207] width 14 height 8
